Goal: Task Accomplishment & Management: Manage account settings

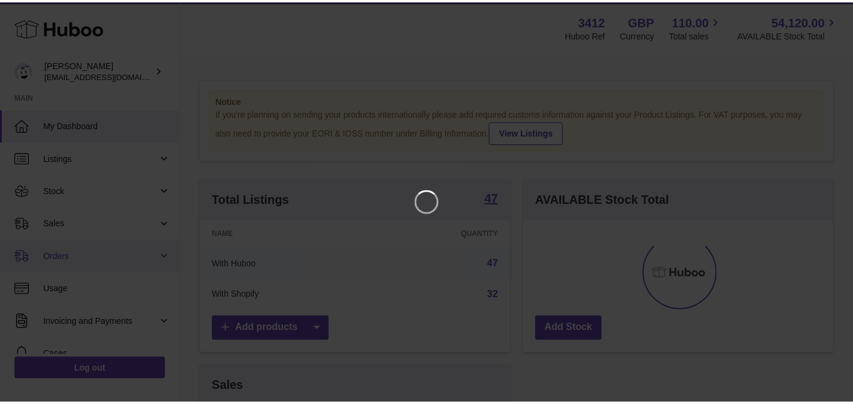
scroll to position [189, 314]
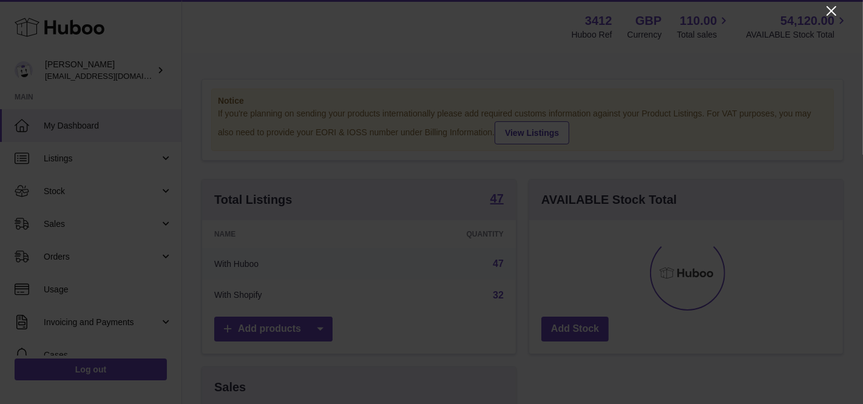
click at [833, 16] on icon "Close" at bounding box center [831, 11] width 15 height 15
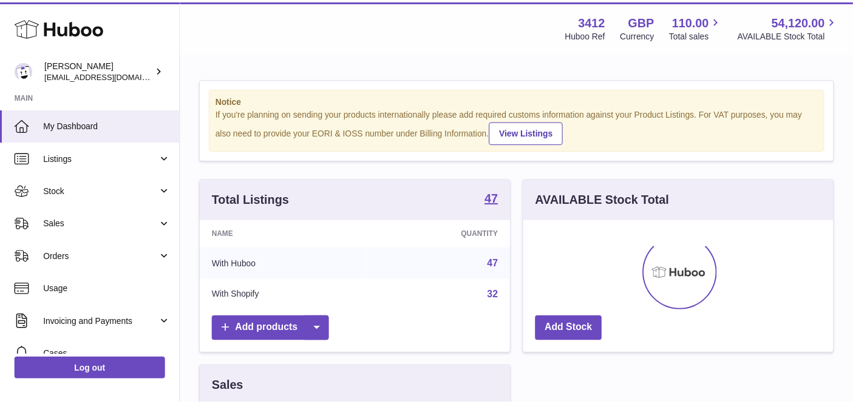
scroll to position [606694, 606574]
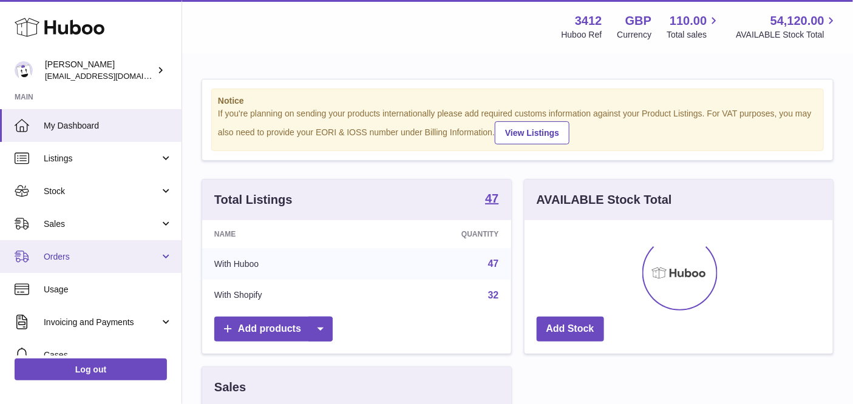
click at [117, 260] on span "Orders" at bounding box center [102, 257] width 116 height 12
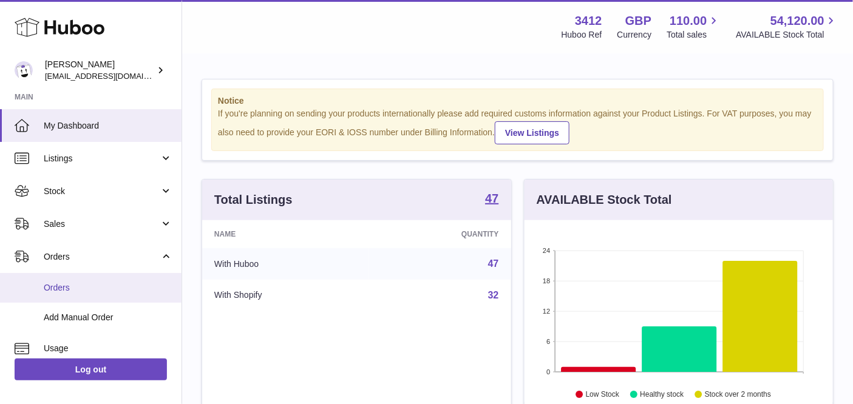
click at [110, 279] on link "Orders" at bounding box center [90, 288] width 181 height 30
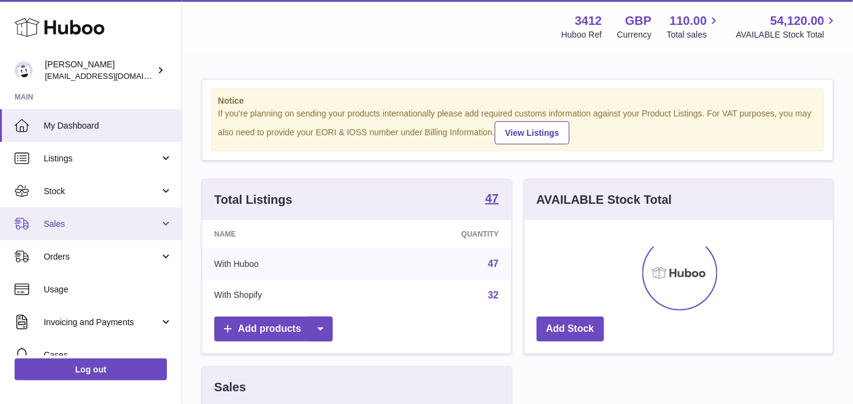
scroll to position [189, 310]
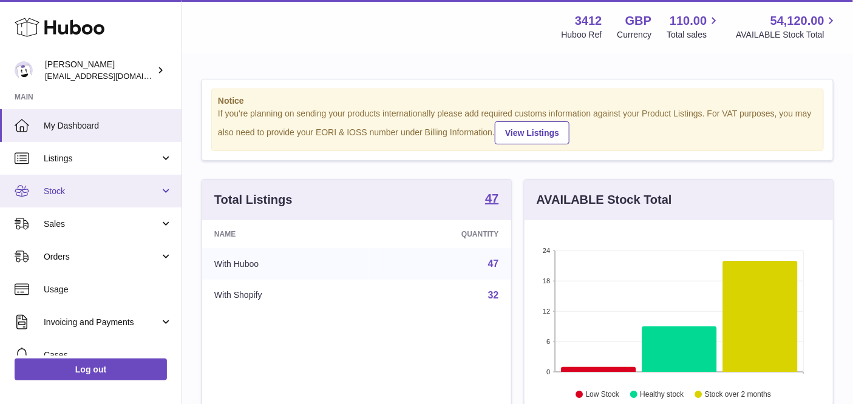
click at [79, 203] on link "Stock" at bounding box center [90, 191] width 181 height 33
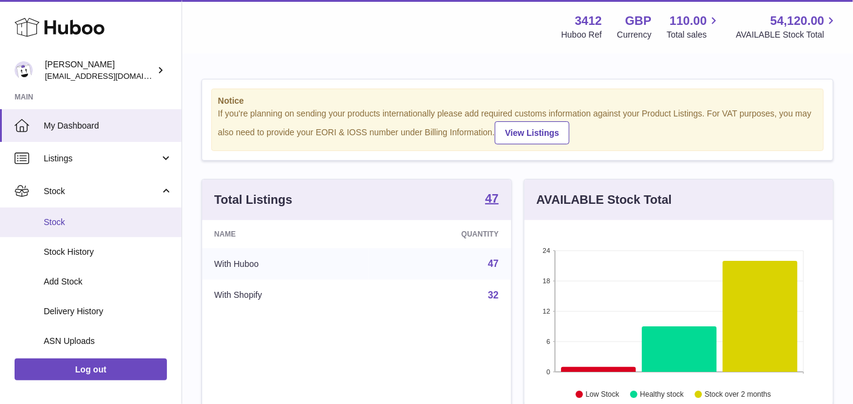
click at [83, 229] on link "Stock" at bounding box center [90, 223] width 181 height 30
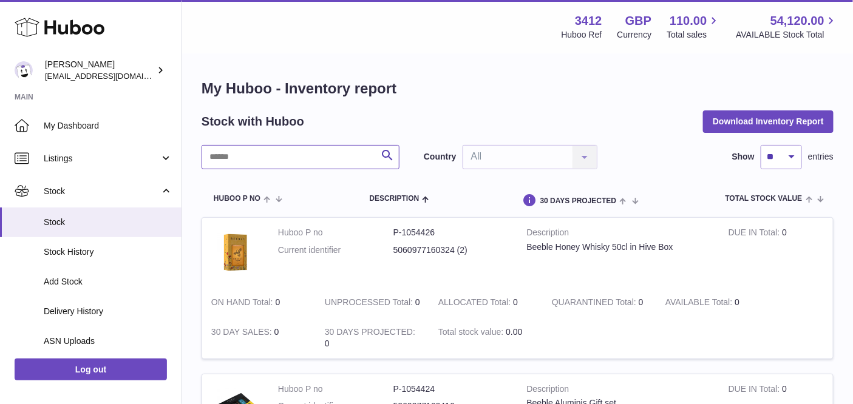
click at [264, 151] on input "text" at bounding box center [300, 157] width 198 height 24
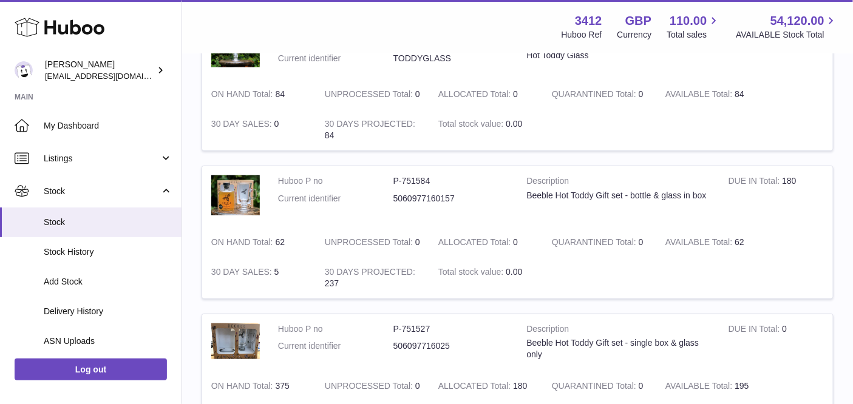
scroll to position [196, 0]
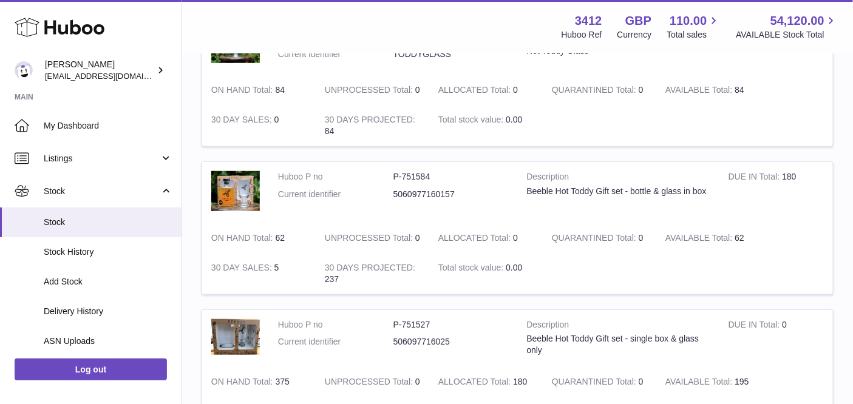
click at [793, 177] on td "DUE IN Total 180" at bounding box center [775, 192] width 113 height 61
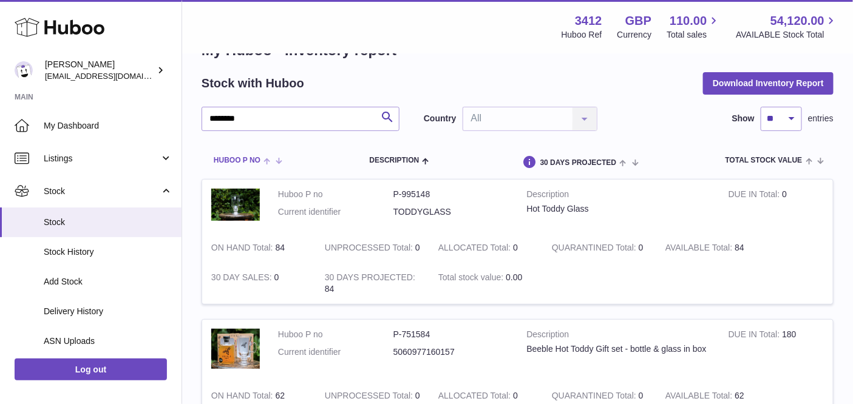
scroll to position [0, 0]
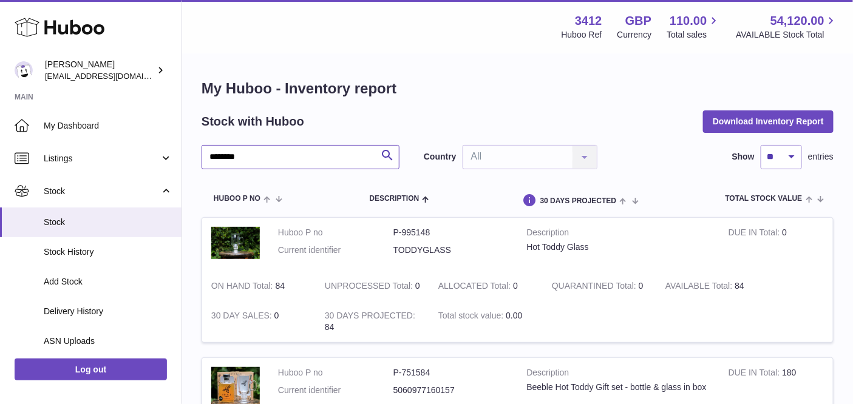
click at [271, 153] on input "********" at bounding box center [300, 157] width 198 height 24
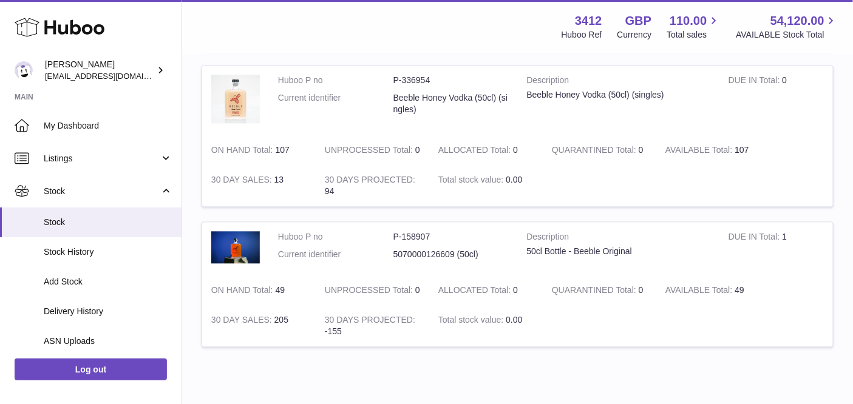
scroll to position [847, 0]
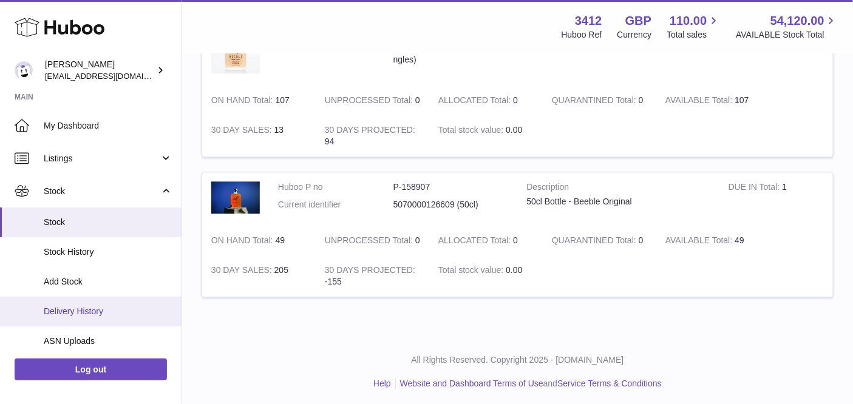
type input "****"
click at [85, 302] on link "Delivery History" at bounding box center [90, 312] width 181 height 30
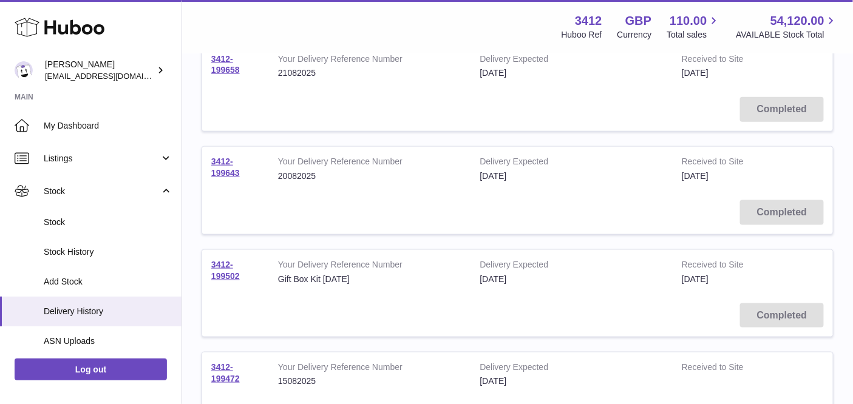
scroll to position [450, 0]
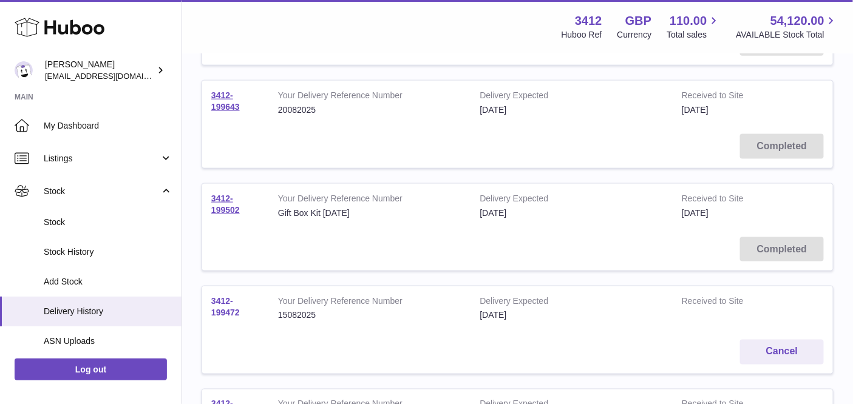
click at [227, 310] on link "3412-199472" at bounding box center [225, 306] width 29 height 21
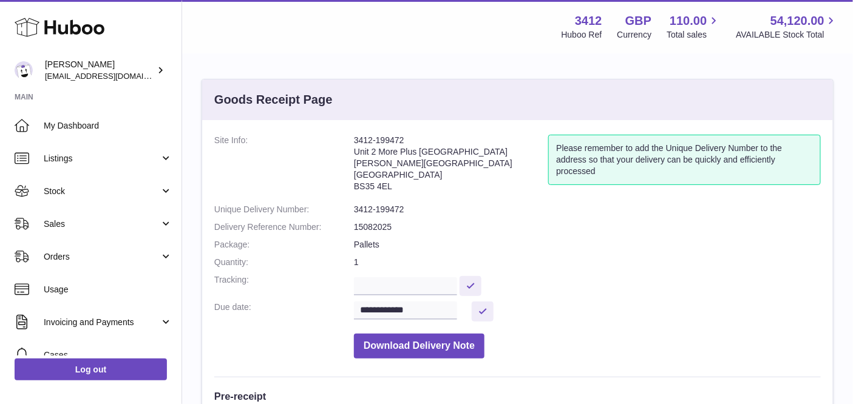
scroll to position [253, 0]
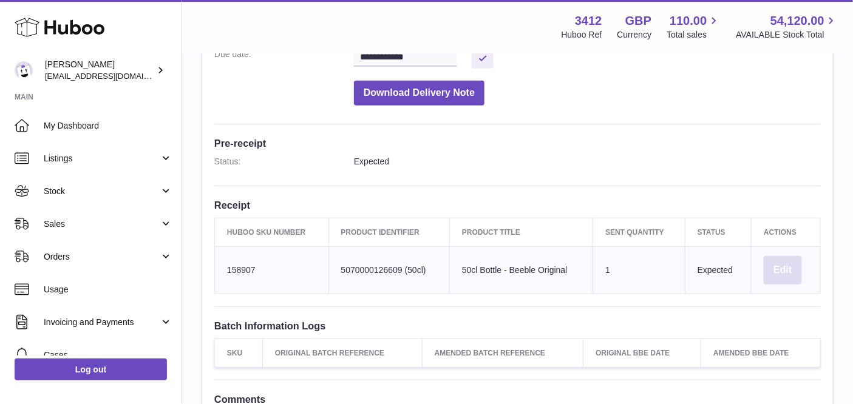
click at [773, 270] on button "Edit" at bounding box center [782, 270] width 38 height 29
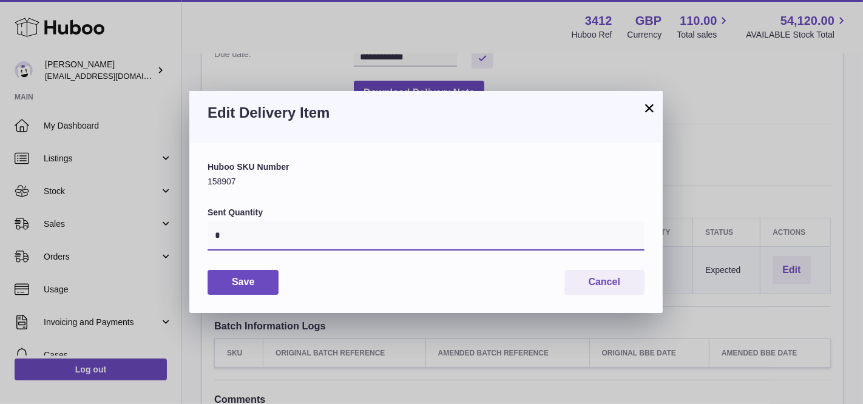
click at [319, 242] on input "*" at bounding box center [426, 236] width 437 height 29
type input "***"
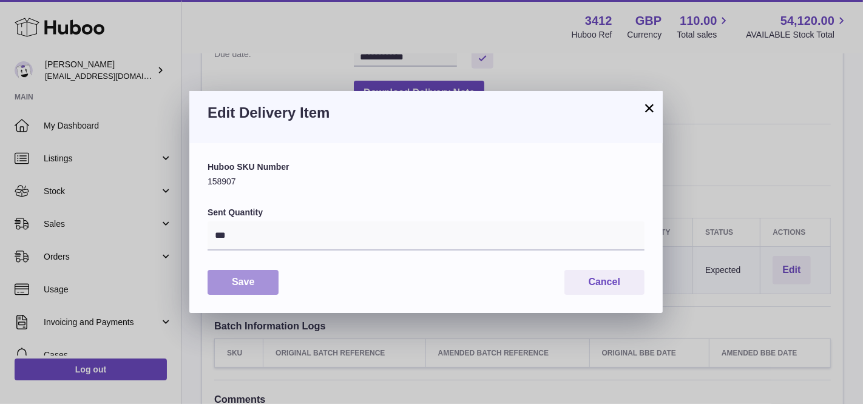
click at [249, 279] on button "Save" at bounding box center [243, 282] width 71 height 25
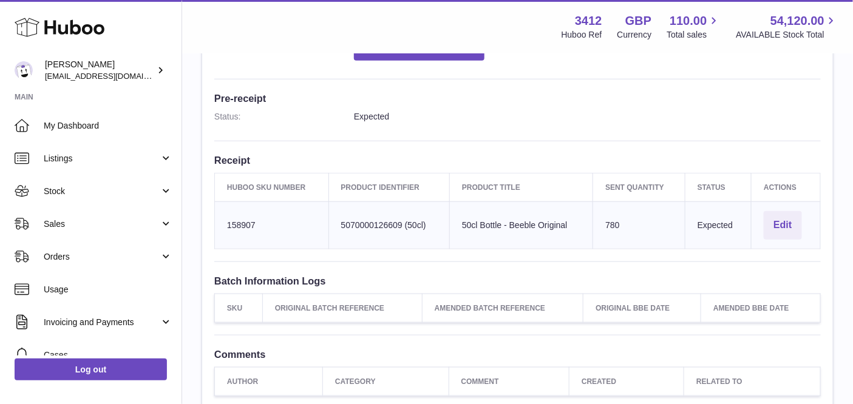
scroll to position [377, 0]
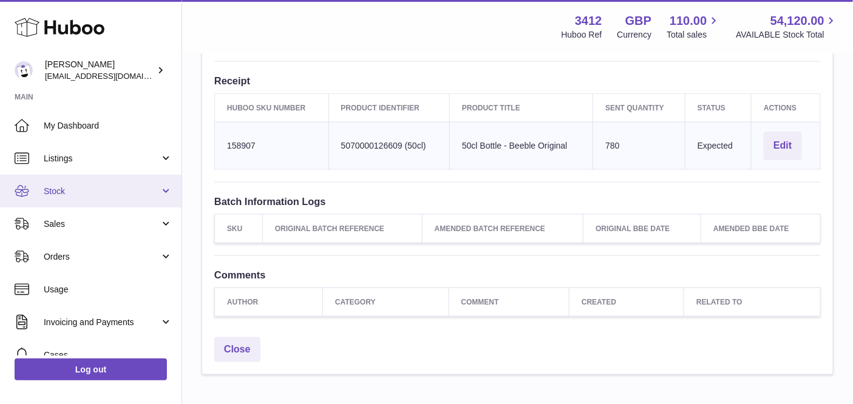
click at [87, 197] on link "Stock" at bounding box center [90, 191] width 181 height 33
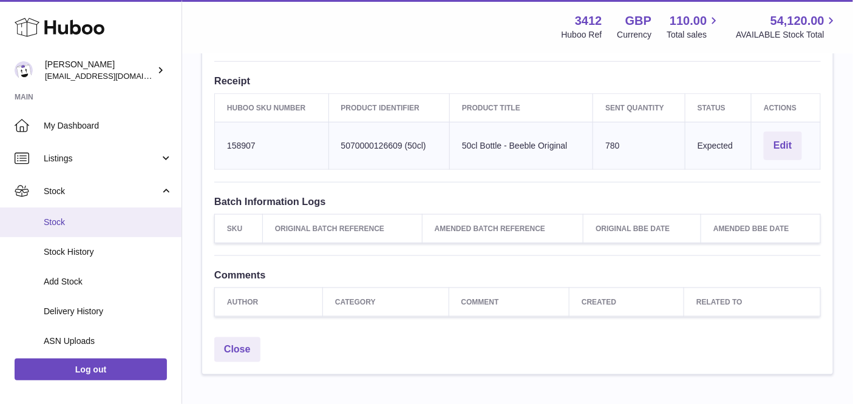
click at [86, 218] on span "Stock" at bounding box center [108, 223] width 129 height 12
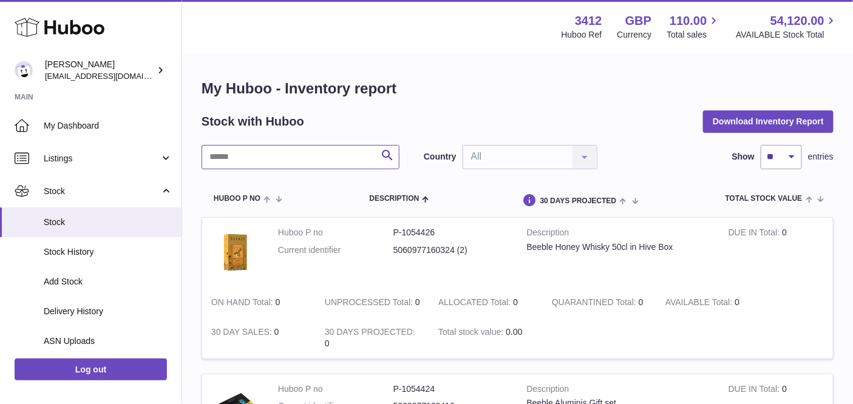
click at [251, 155] on input "text" at bounding box center [300, 157] width 198 height 24
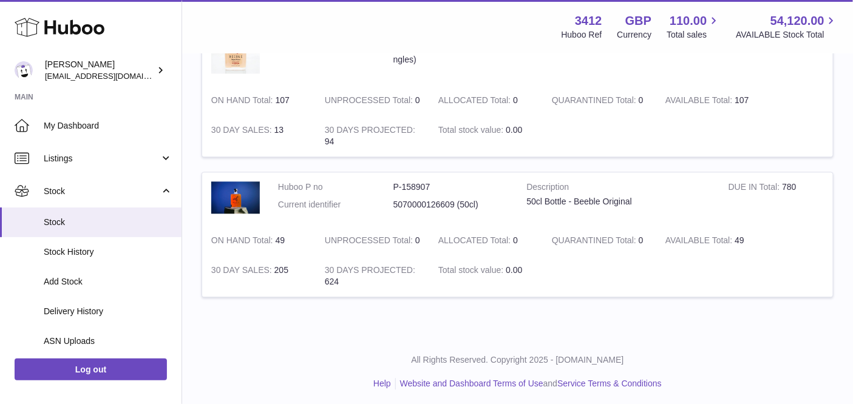
scroll to position [847, 0]
type input "****"
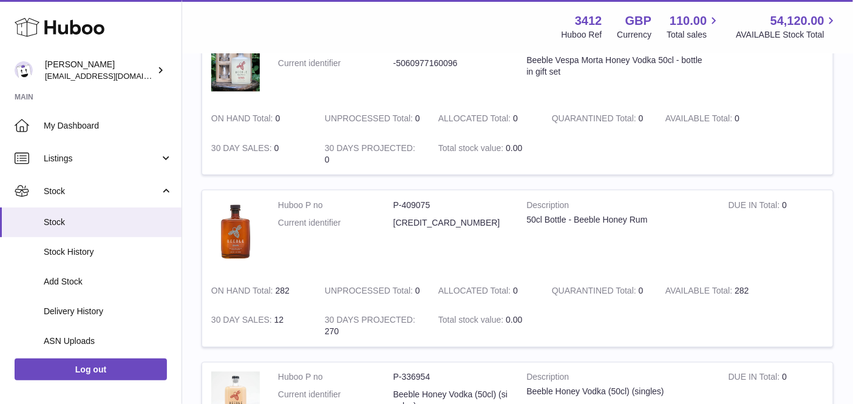
scroll to position [290, 0]
